Goal: Task Accomplishment & Management: Use online tool/utility

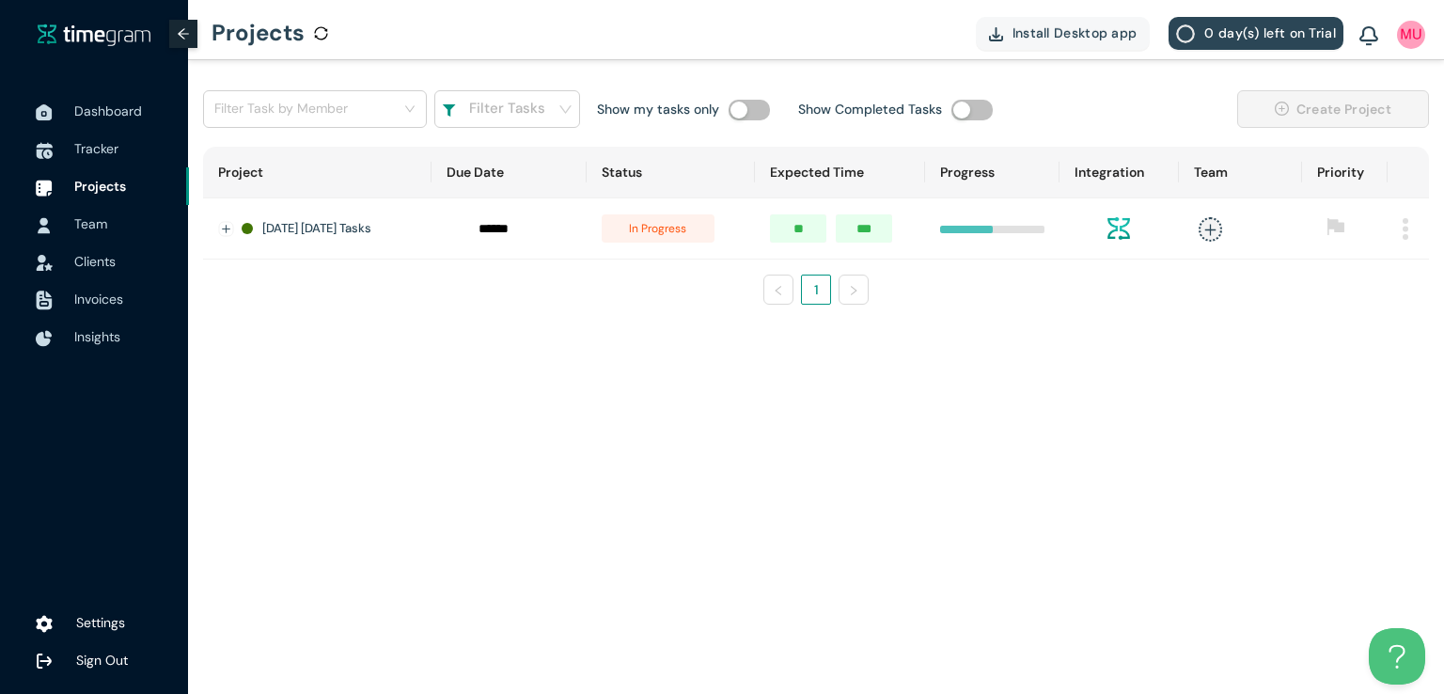
click at [691, 494] on main "Filter Task by Member Filter Tasks Show my tasks only Show Completed Tasks Crea…" at bounding box center [816, 377] width 1256 height 634
click at [100, 150] on span "Tracker" at bounding box center [96, 148] width 44 height 17
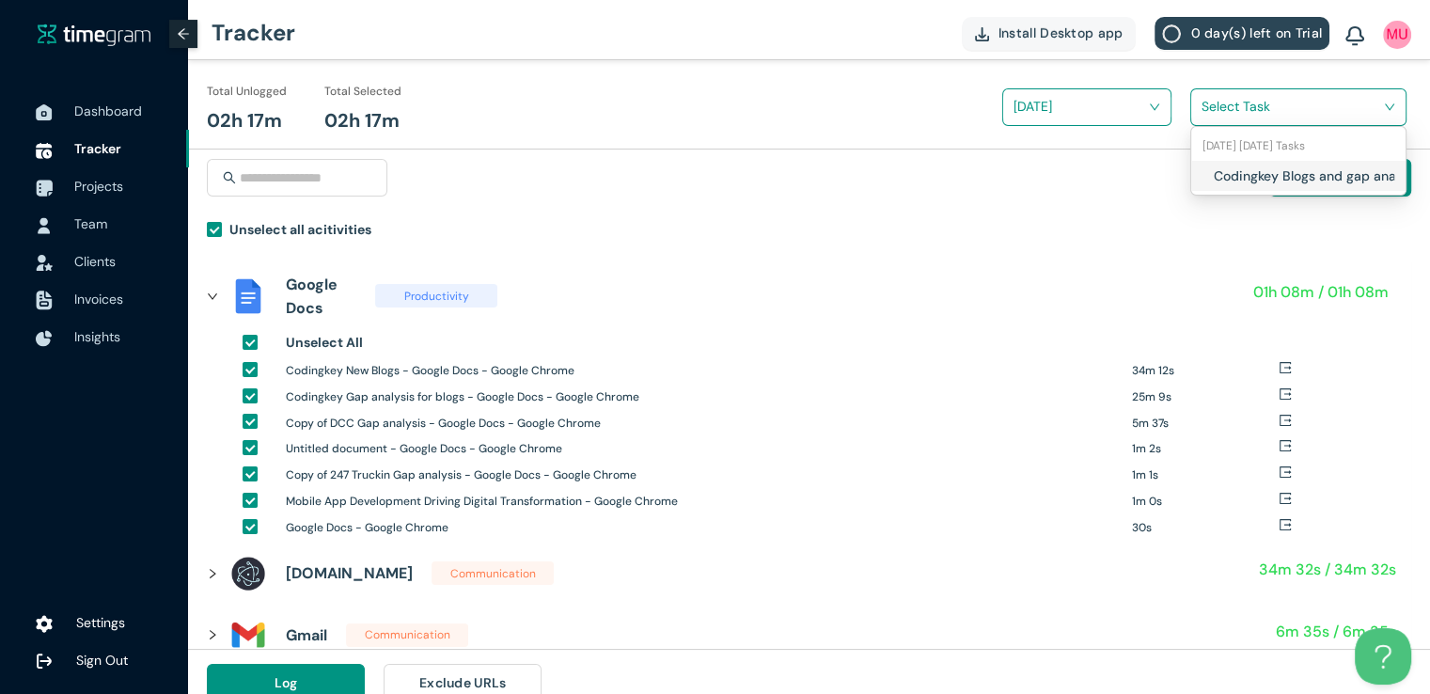
click at [1218, 113] on input "search" at bounding box center [1292, 106] width 181 height 28
click at [1203, 178] on div "Codingkey Blogs and gap analysis" at bounding box center [1298, 176] width 214 height 30
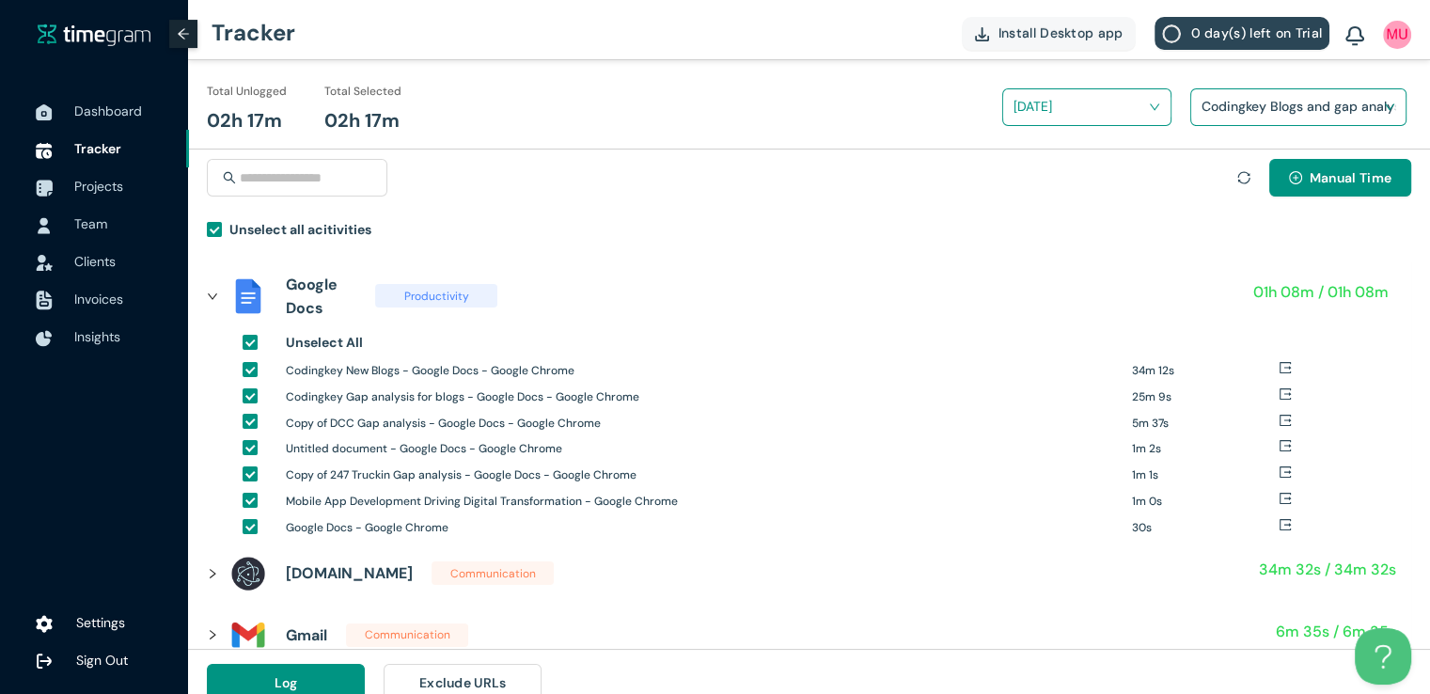
scroll to position [22, 0]
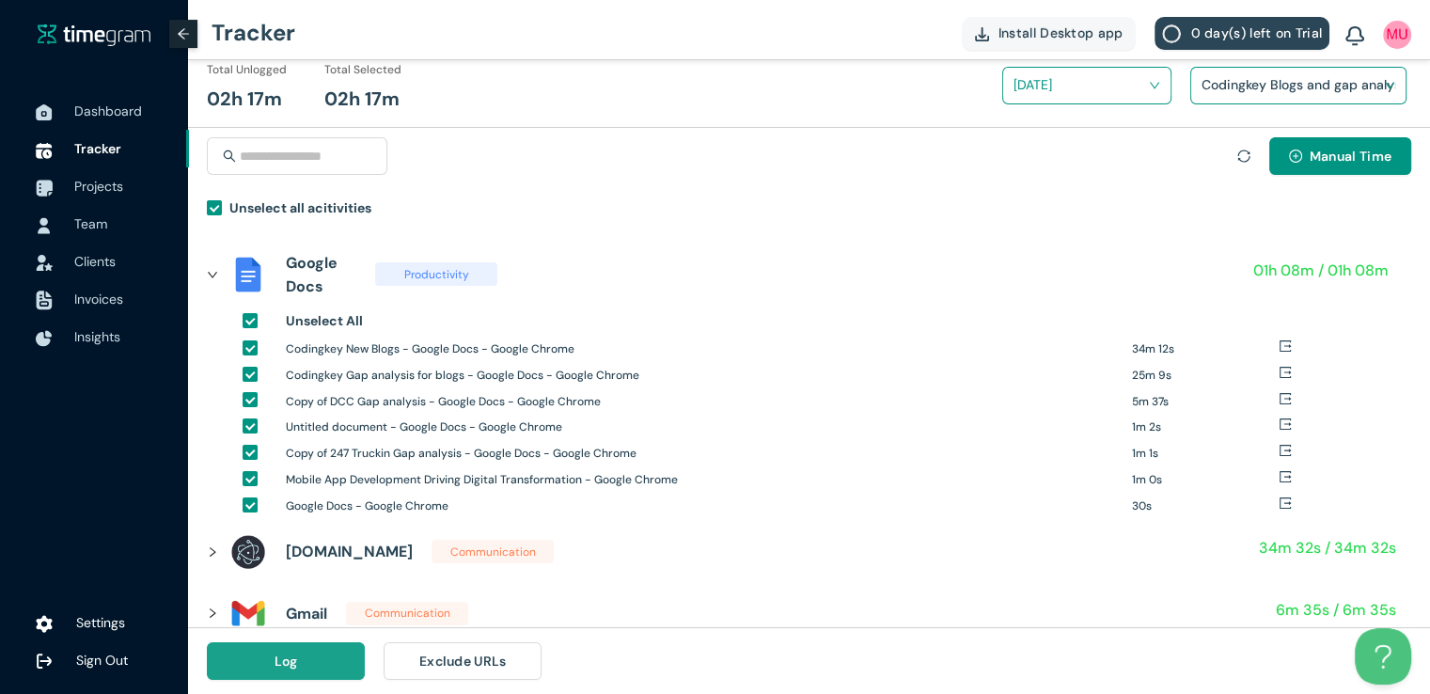
click at [326, 659] on button "Log" at bounding box center [286, 661] width 158 height 38
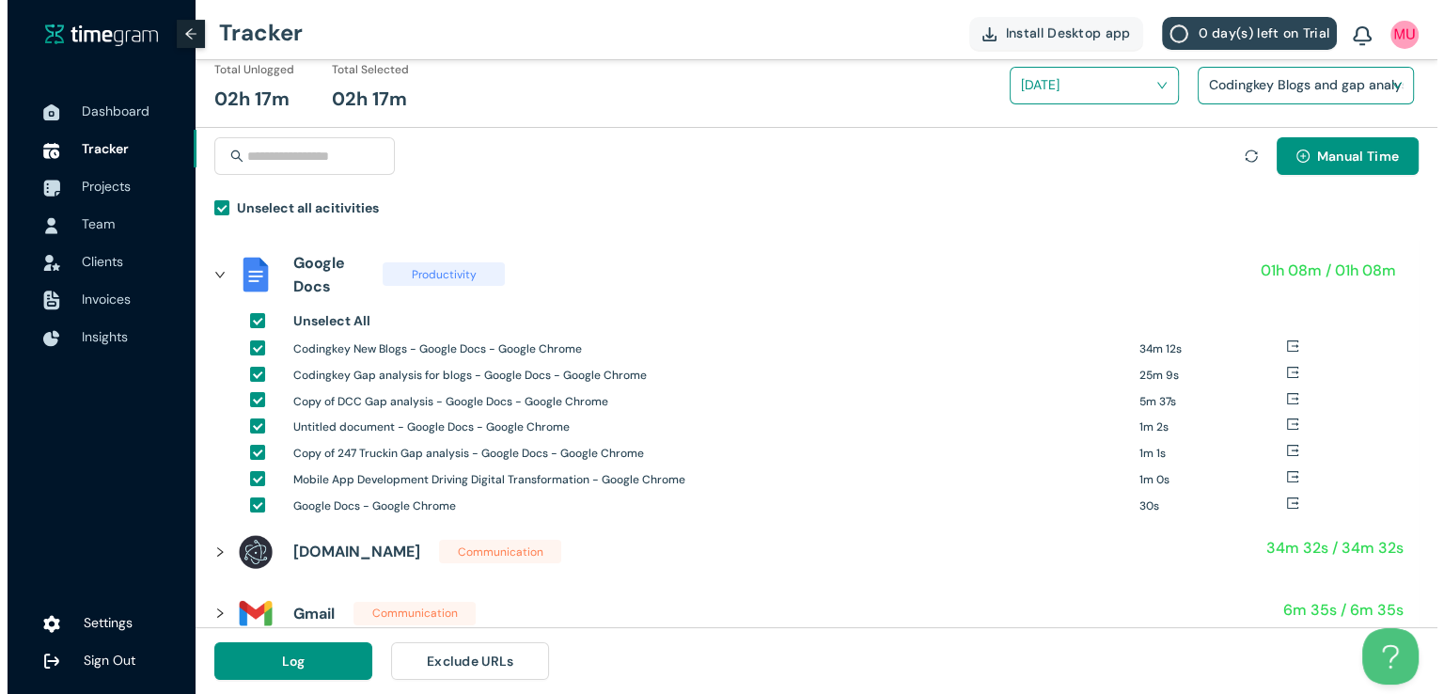
scroll to position [0, 0]
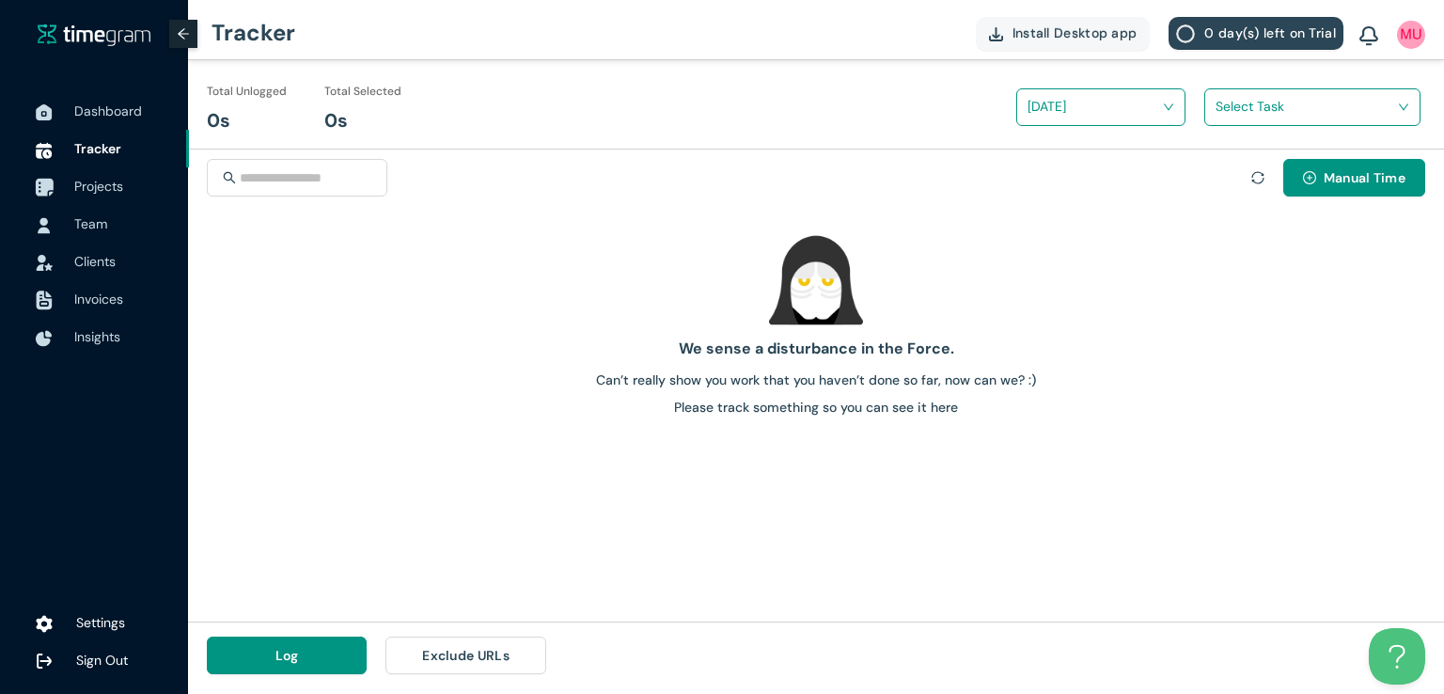
click at [118, 189] on span "Projects" at bounding box center [98, 186] width 49 height 17
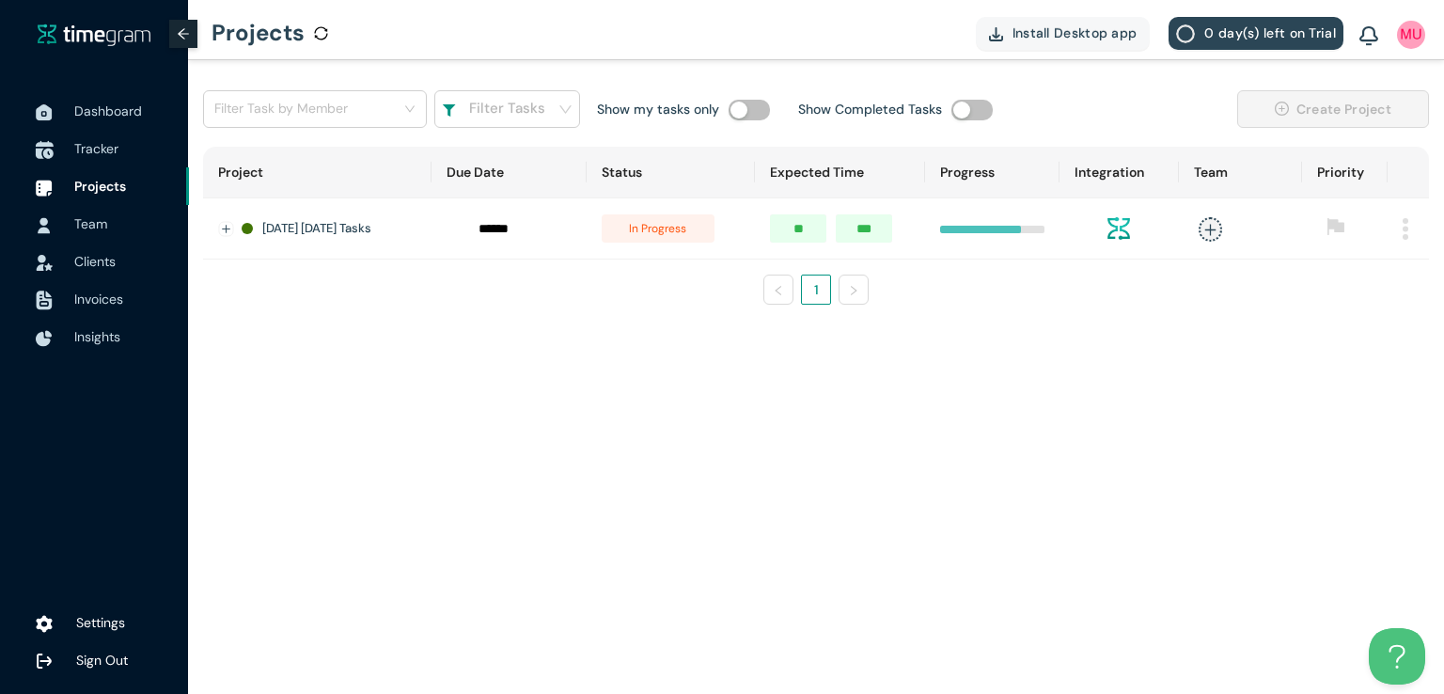
click at [102, 144] on span "Tracker" at bounding box center [96, 148] width 44 height 17
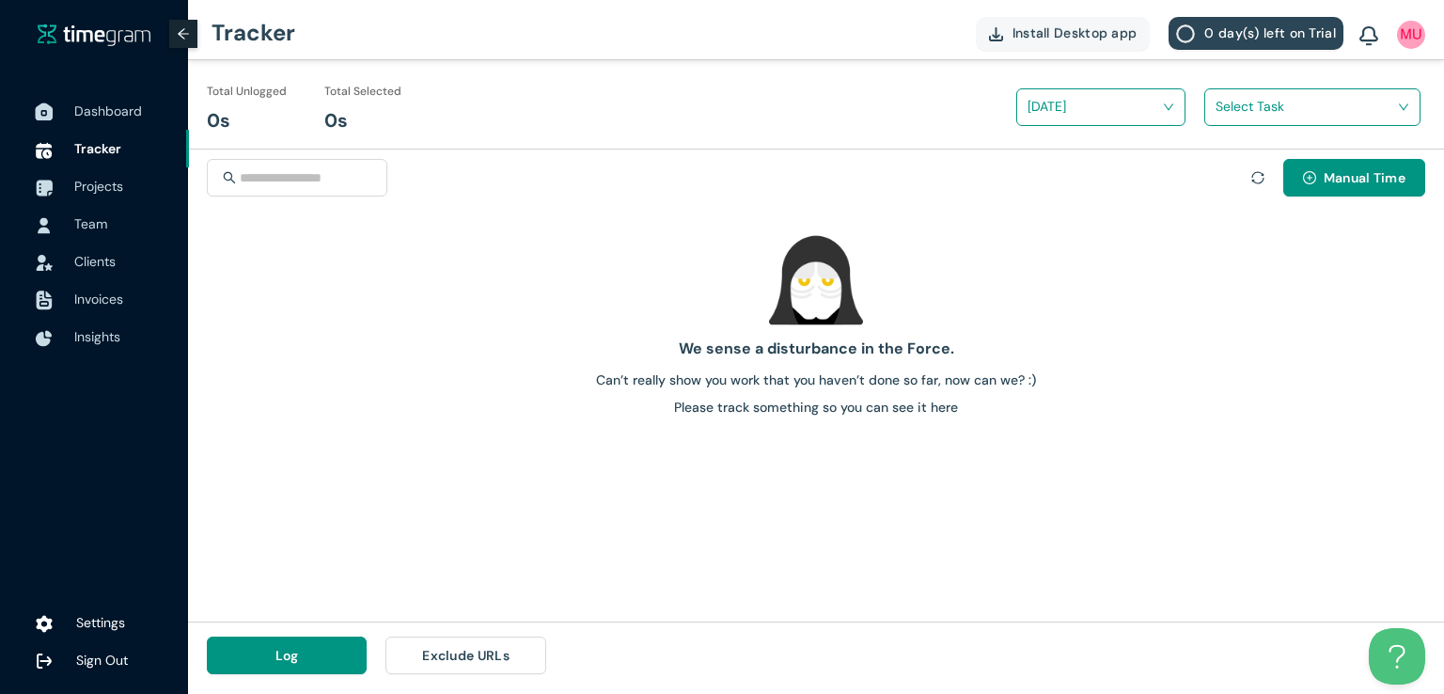
click at [111, 115] on span "Dashboard" at bounding box center [108, 110] width 68 height 17
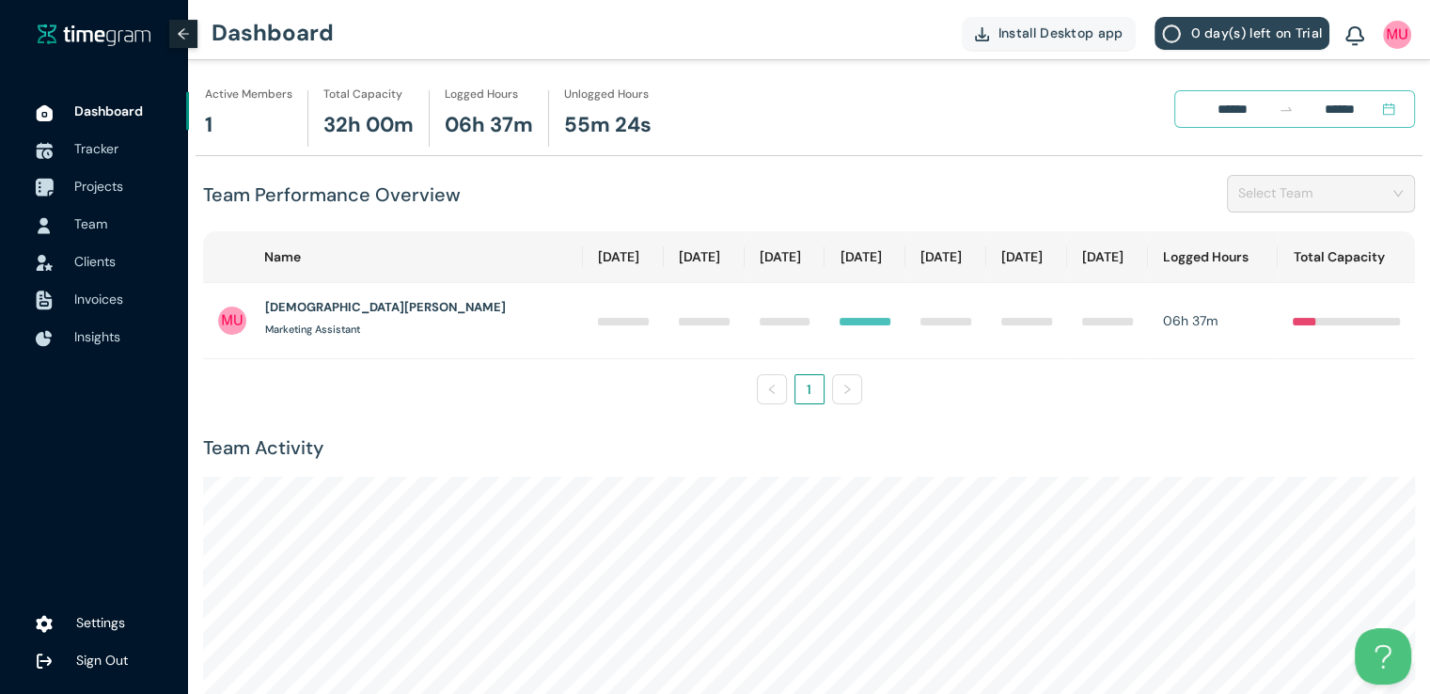
click at [103, 181] on span "Projects" at bounding box center [98, 186] width 49 height 17
